Goal: Task Accomplishment & Management: Use online tool/utility

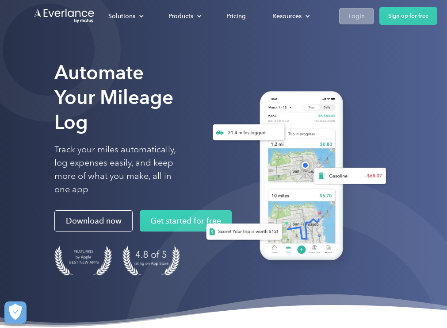
drag, startPoint x: 279, startPoint y: 2, endPoint x: 364, endPoint y: 20, distance: 86.4
click at [364, 20] on div "Login" at bounding box center [356, 16] width 16 height 11
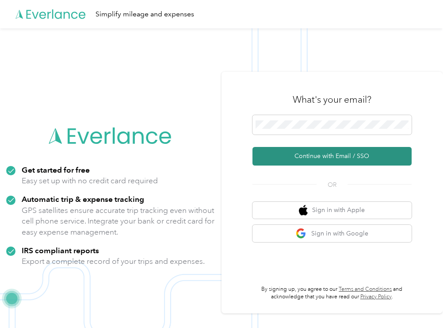
click at [334, 150] on button "Continue with Email / SSO" at bounding box center [331, 156] width 159 height 19
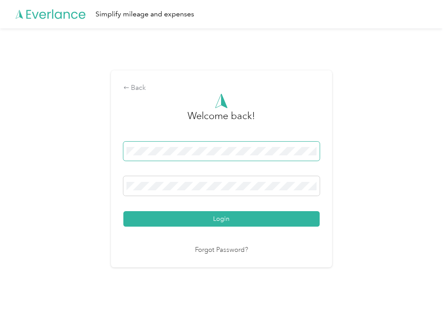
click at [223, 218] on button "Login" at bounding box center [221, 218] width 196 height 15
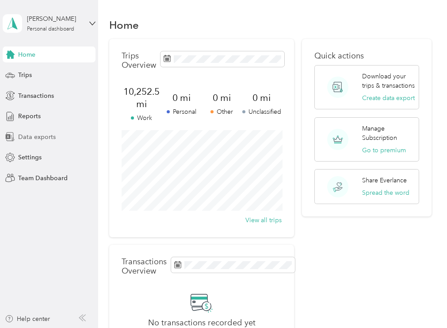
click at [63, 140] on div "Data exports" at bounding box center [49, 137] width 93 height 16
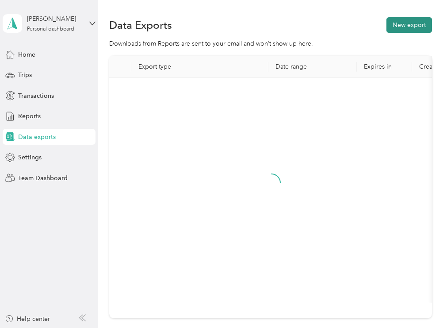
click at [403, 27] on button "New export" at bounding box center [409, 24] width 46 height 15
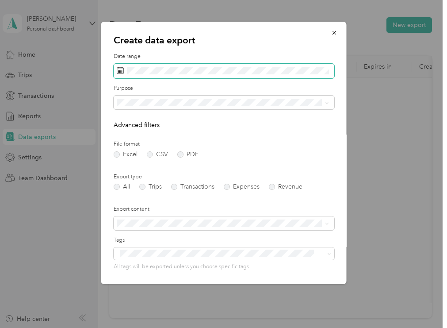
click at [229, 76] on span at bounding box center [223, 71] width 221 height 15
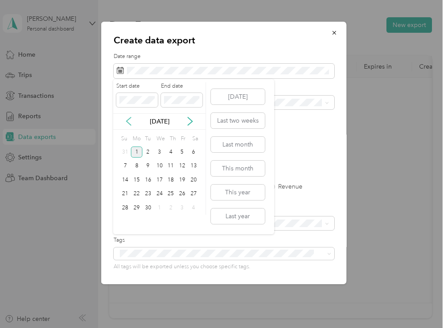
click at [130, 122] on icon at bounding box center [128, 121] width 9 height 9
click at [139, 211] on div "25" at bounding box center [136, 207] width 11 height 11
click at [186, 210] on div "29" at bounding box center [181, 207] width 11 height 11
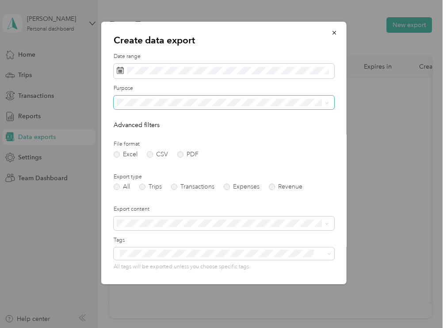
click at [184, 96] on span at bounding box center [223, 103] width 221 height 14
click at [181, 132] on div "Work" at bounding box center [222, 132] width 206 height 9
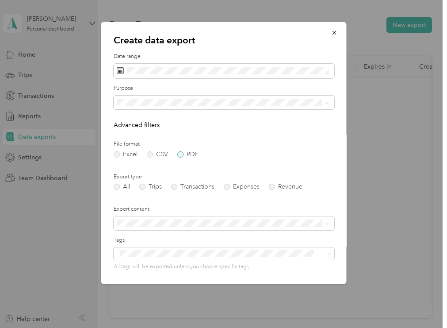
click at [177, 153] on label "PDF" at bounding box center [187, 154] width 21 height 6
click at [144, 189] on form "Date range Purpose Advanced filters File format Excel CSV PDF Export type All T…" at bounding box center [223, 200] width 221 height 294
click at [148, 184] on label "Trips" at bounding box center [150, 187] width 23 height 6
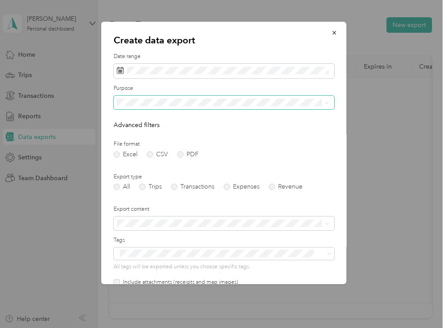
click at [180, 96] on span at bounding box center [223, 103] width 221 height 14
click at [153, 162] on div "Driver" at bounding box center [222, 163] width 206 height 9
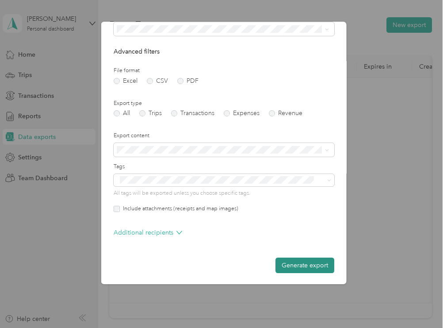
scroll to position [73, 0]
click at [310, 262] on button "Generate export" at bounding box center [304, 265] width 59 height 15
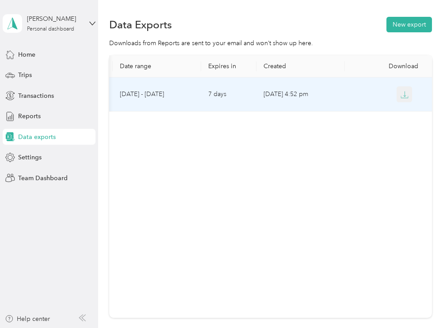
scroll to position [0, 155]
click at [406, 95] on icon "button" at bounding box center [405, 95] width 8 height 8
